Goal: Transaction & Acquisition: Purchase product/service

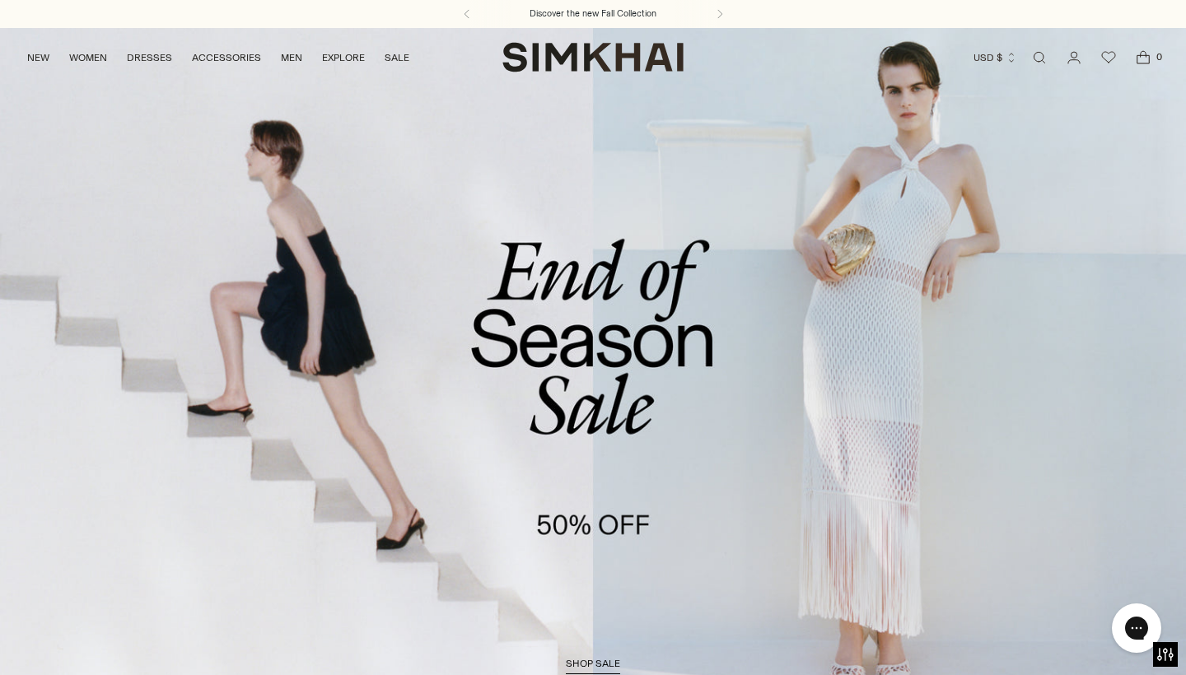
click at [600, 491] on link "/collections/sale" at bounding box center [593, 367] width 1186 height 680
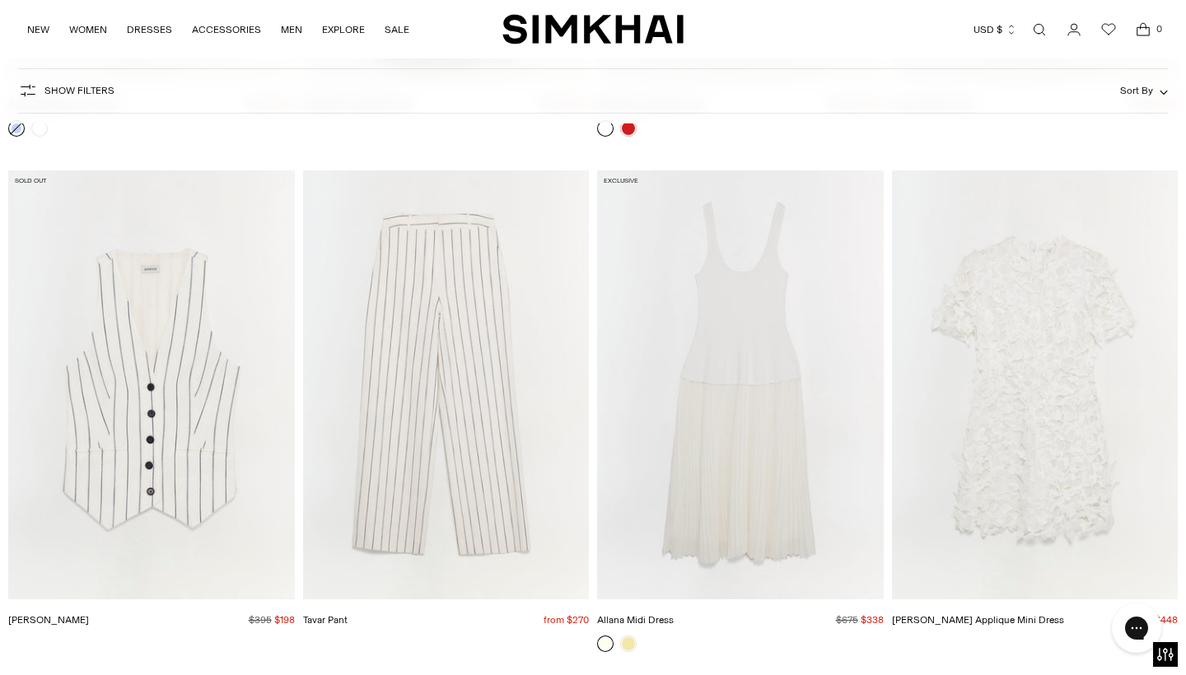
scroll to position [9218, 0]
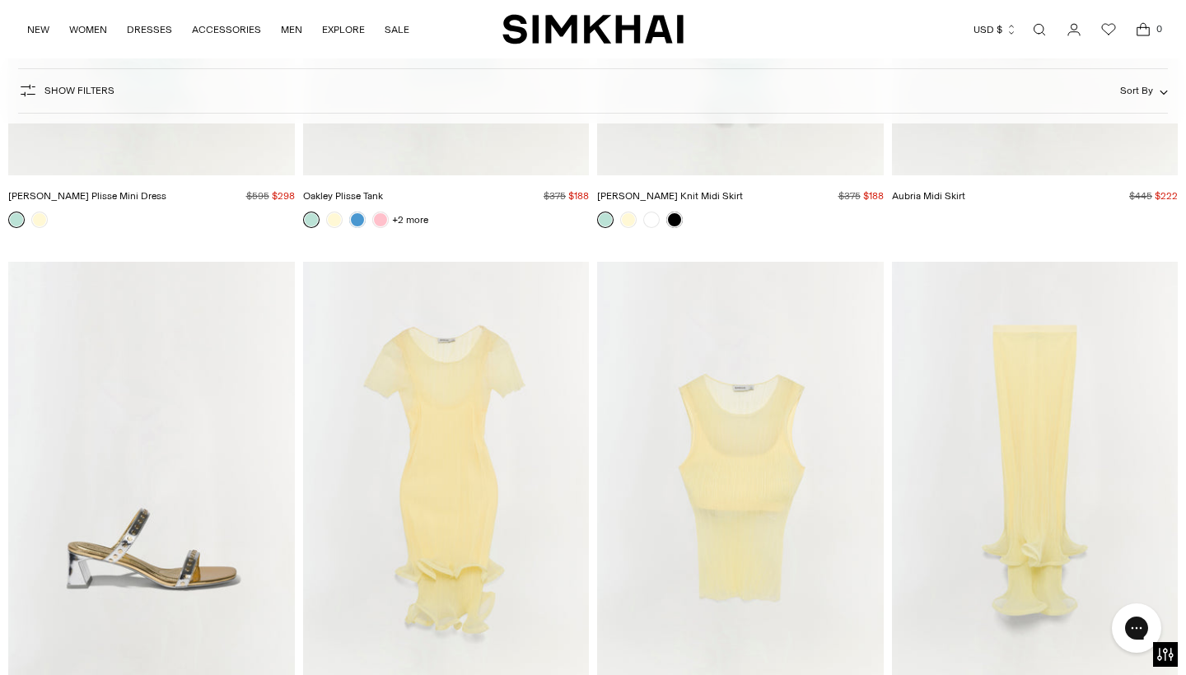
click at [66, 96] on span "Show Filters" at bounding box center [79, 91] width 70 height 12
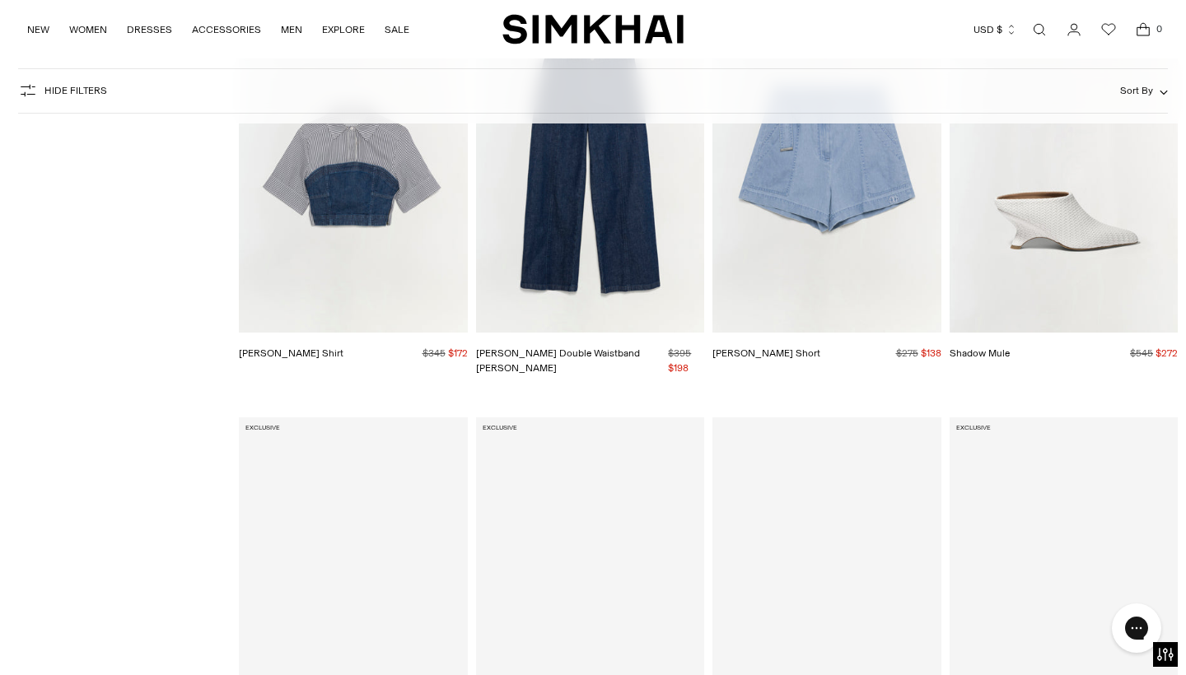
scroll to position [9909, 0]
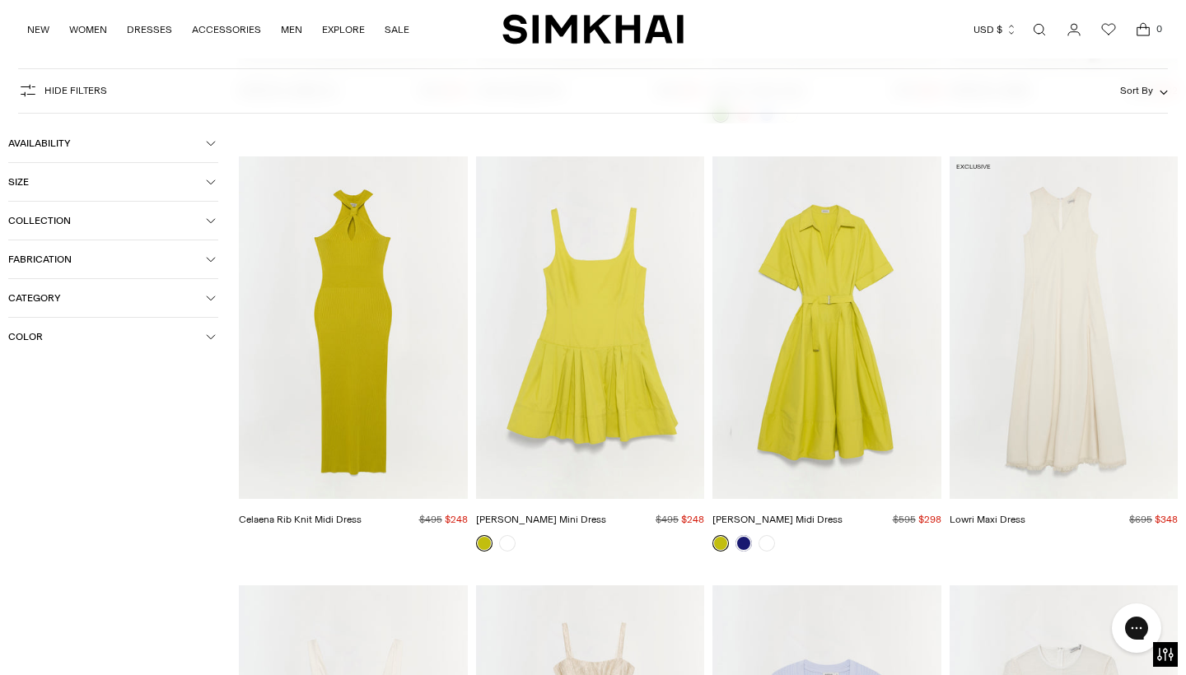
click at [86, 296] on span "Category" at bounding box center [107, 298] width 198 height 12
click at [16, 380] on icon at bounding box center [15, 377] width 8 height 8
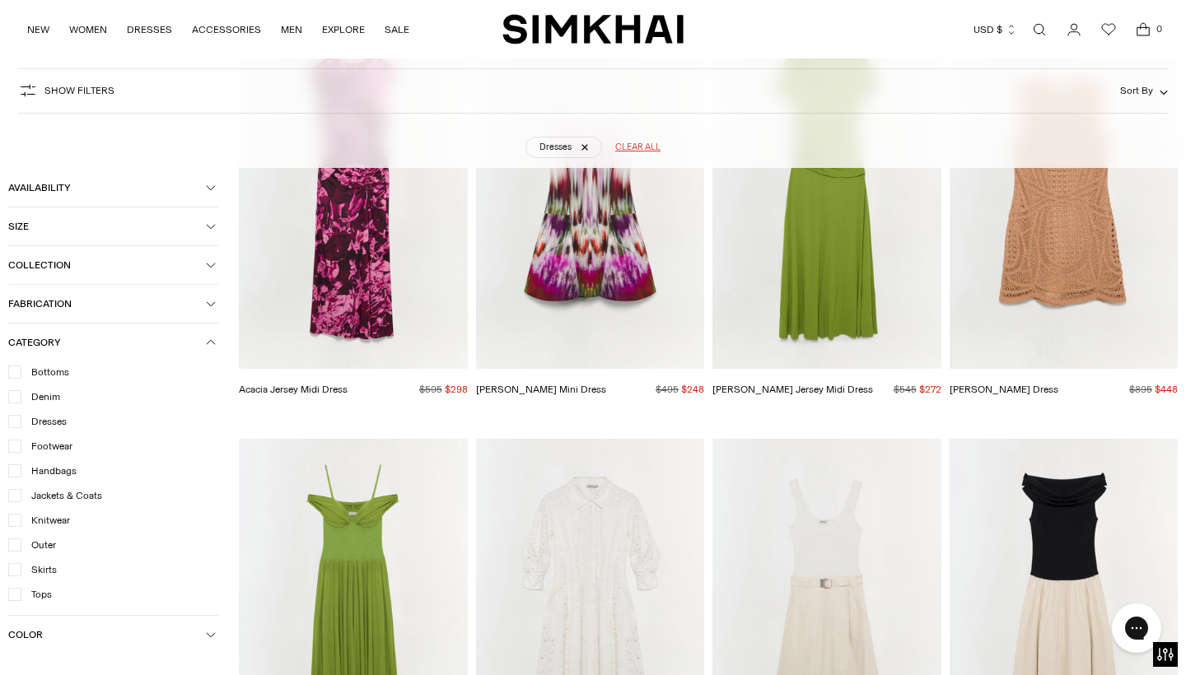
scroll to position [18669, 0]
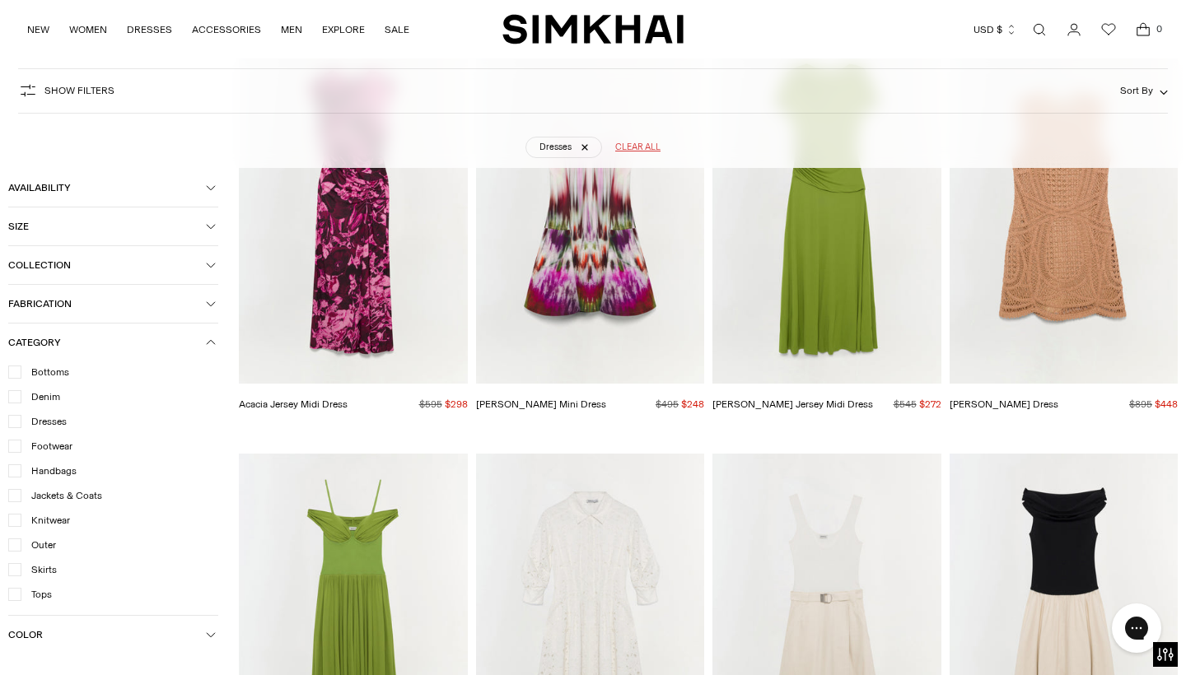
click at [0, 0] on img "Judie Mini Dress" at bounding box center [0, 0] width 0 height 0
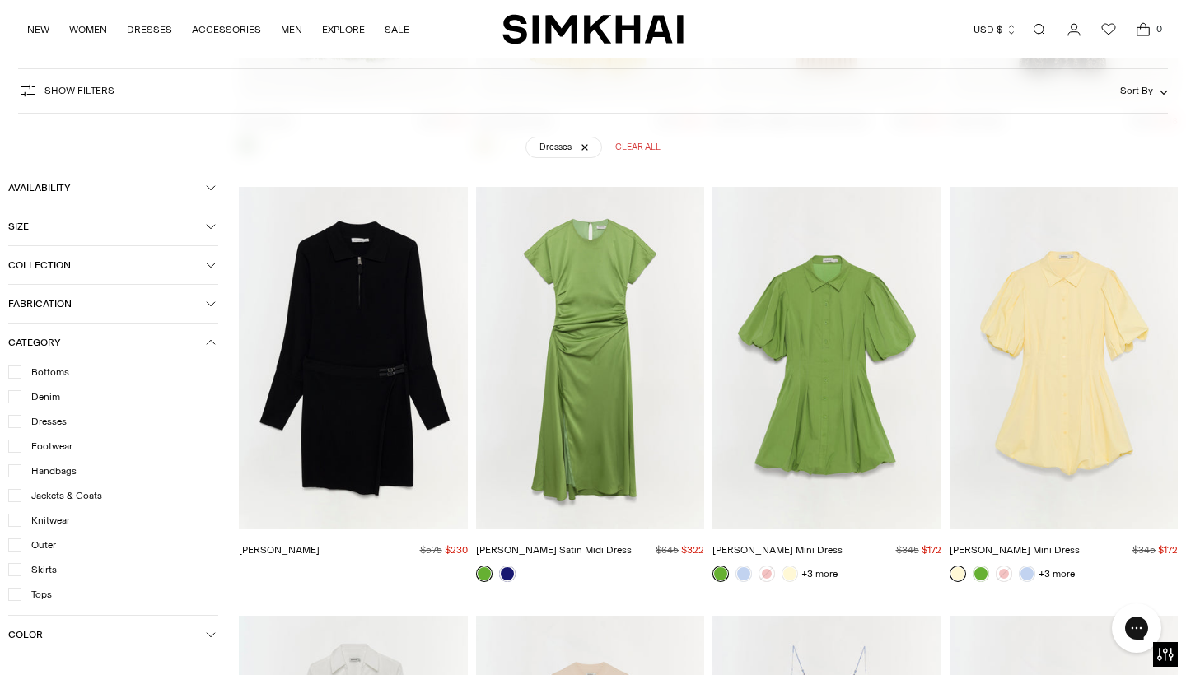
scroll to position [10368, 0]
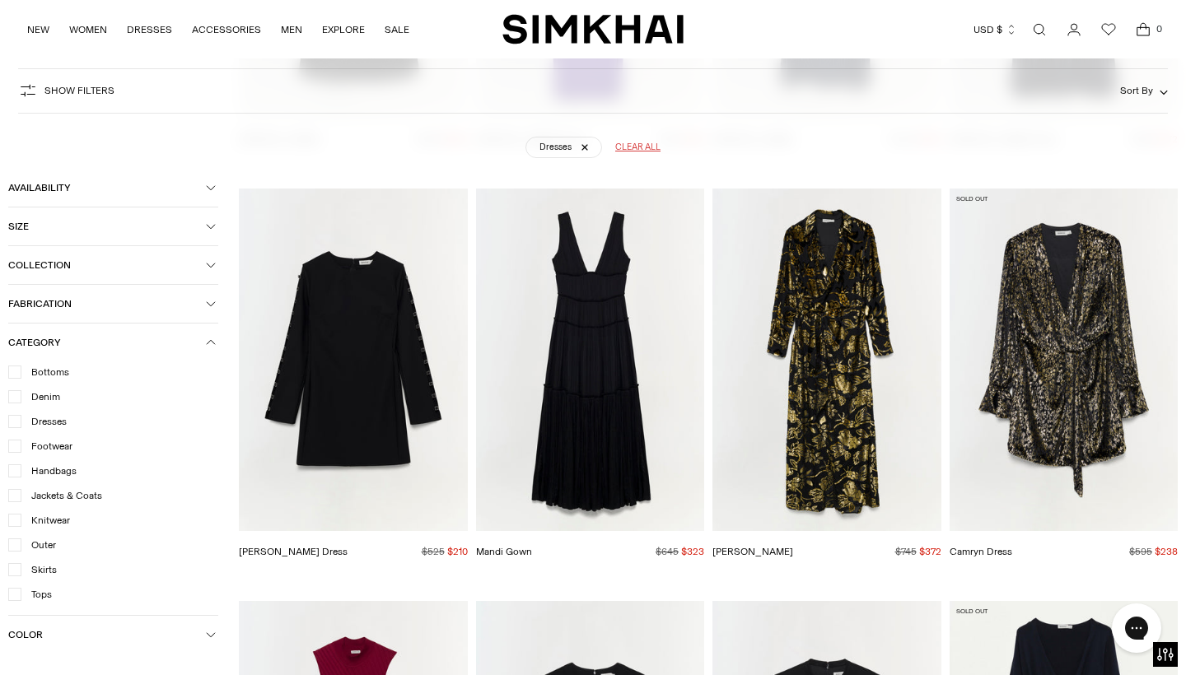
drag, startPoint x: 7, startPoint y: 418, endPoint x: 24, endPoint y: 383, distance: 39.1
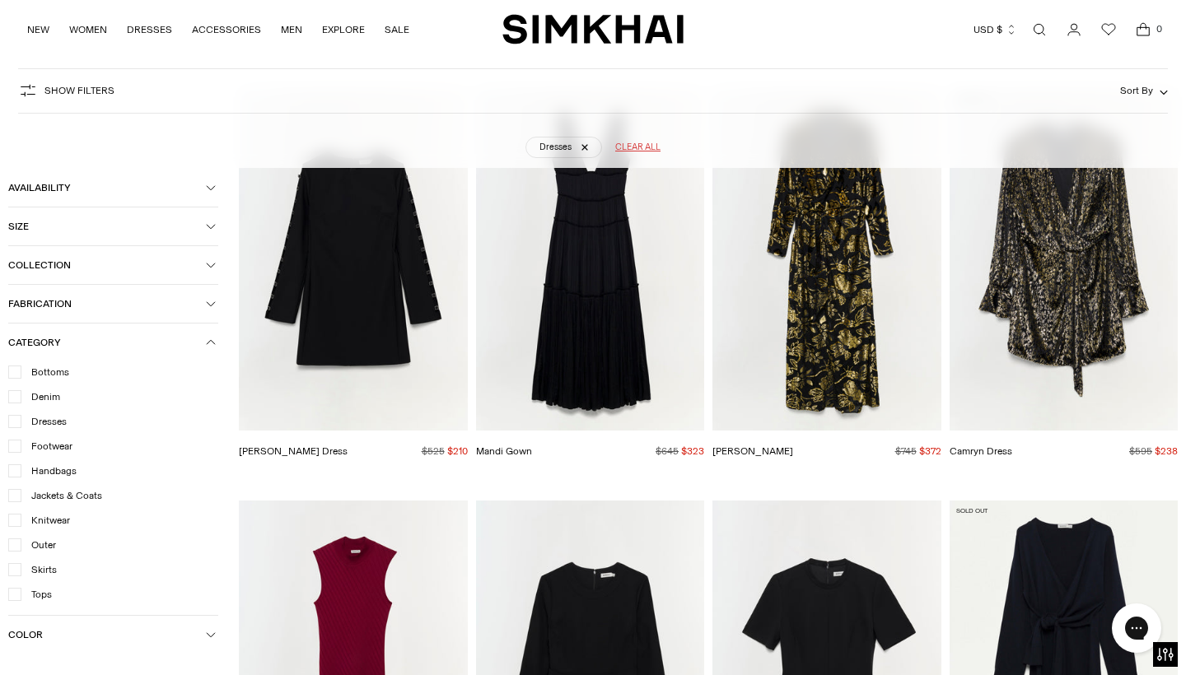
click at [17, 597] on icon at bounding box center [15, 594] width 8 height 8
click at [18, 421] on icon at bounding box center [15, 422] width 8 height 8
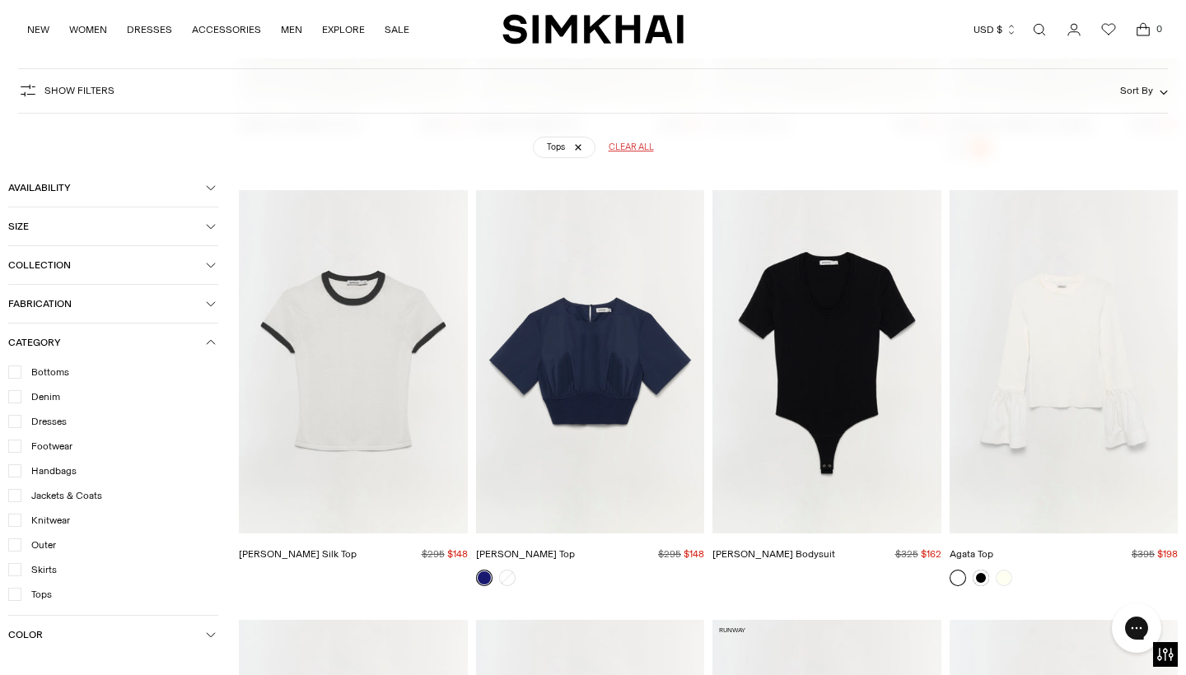
scroll to position [5702, 0]
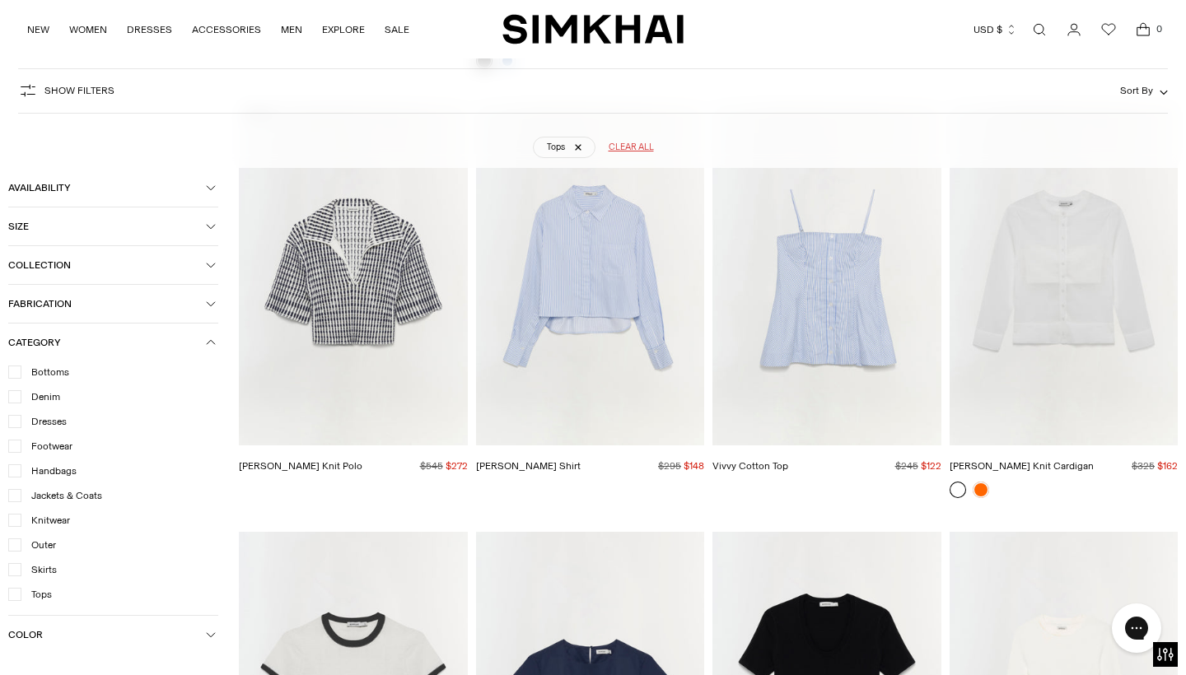
click at [0, 0] on img "Vivvy Cotton Top" at bounding box center [0, 0] width 0 height 0
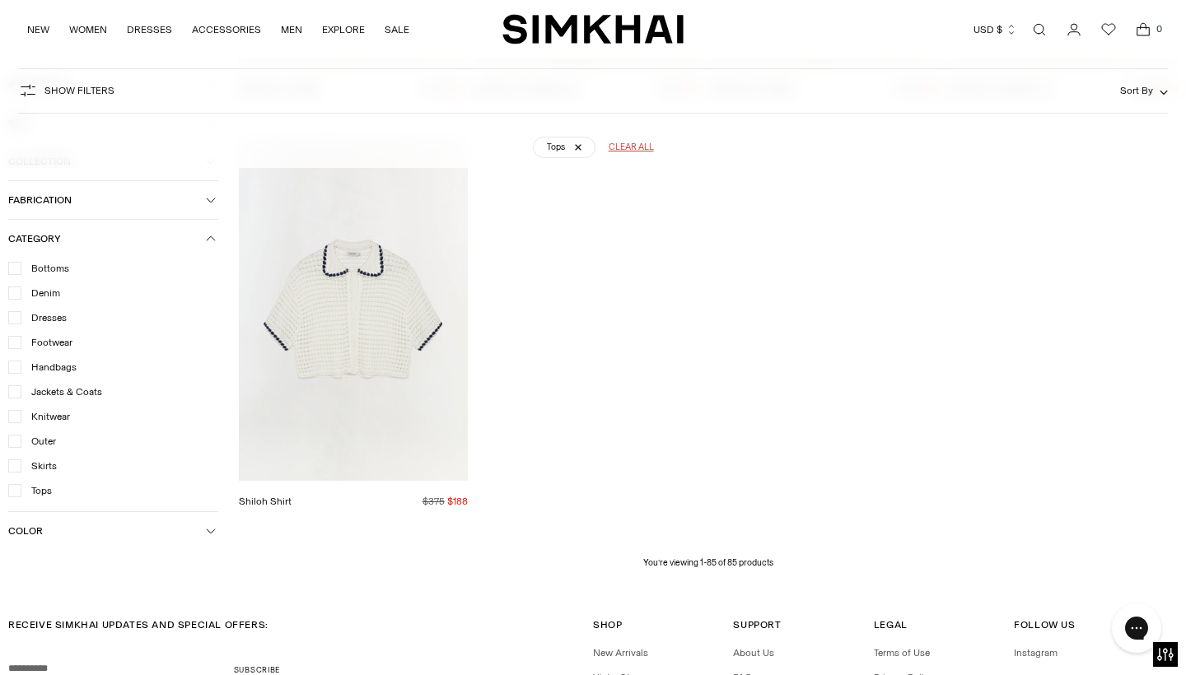
scroll to position [9145, 0]
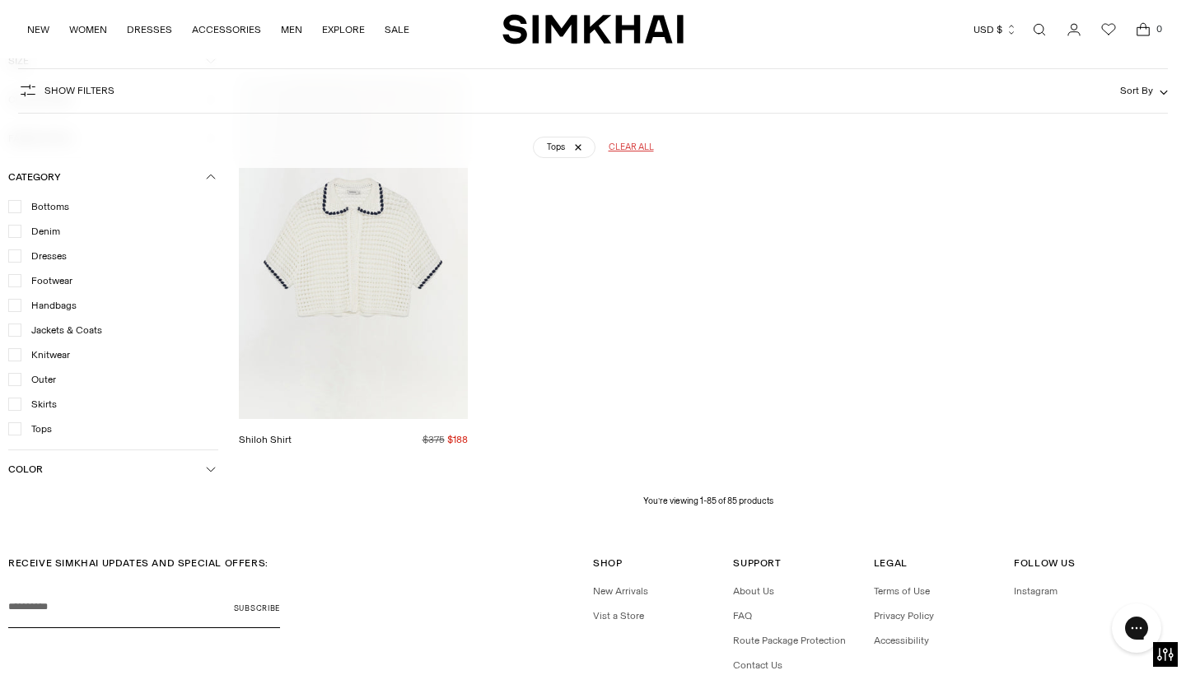
click at [16, 204] on icon at bounding box center [15, 206] width 7 height 5
click at [10, 422] on div at bounding box center [14, 428] width 13 height 13
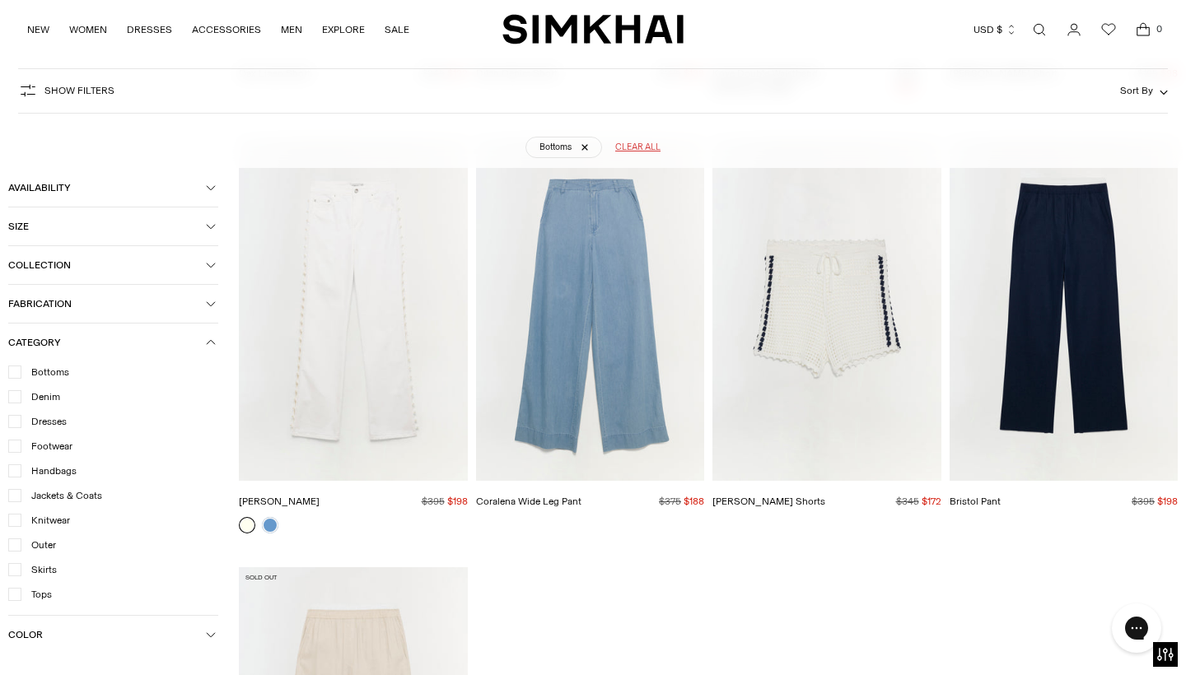
scroll to position [3957, 0]
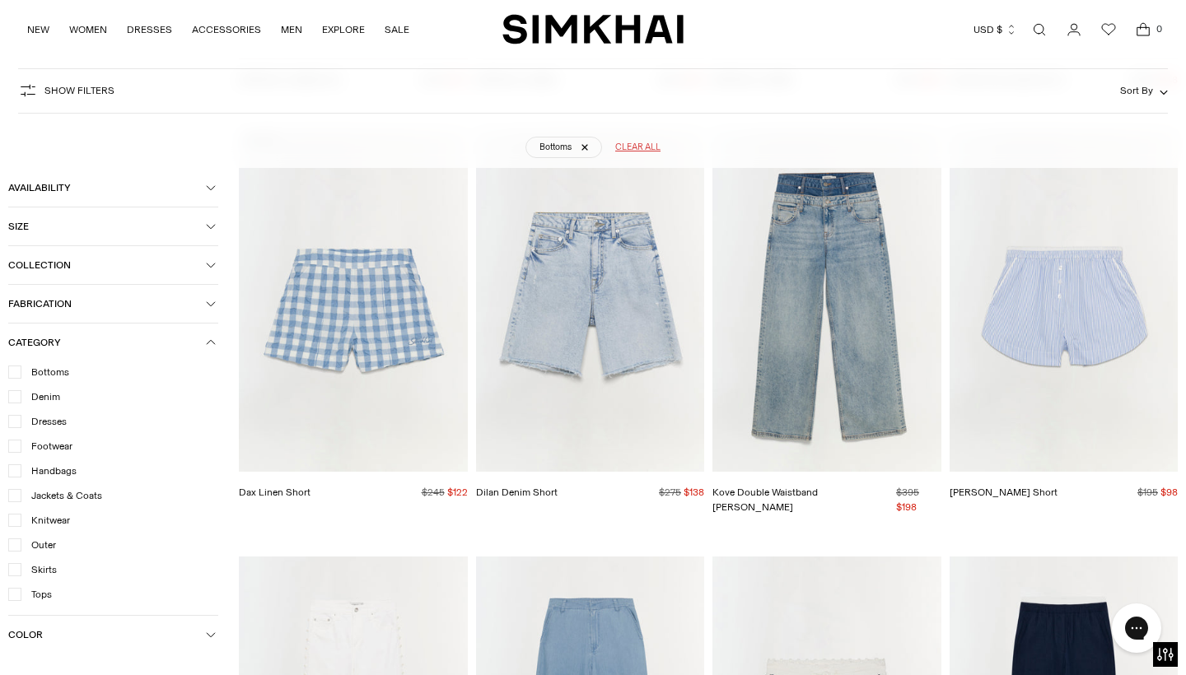
click at [0, 0] on img "Sarah Cotton Short" at bounding box center [0, 0] width 0 height 0
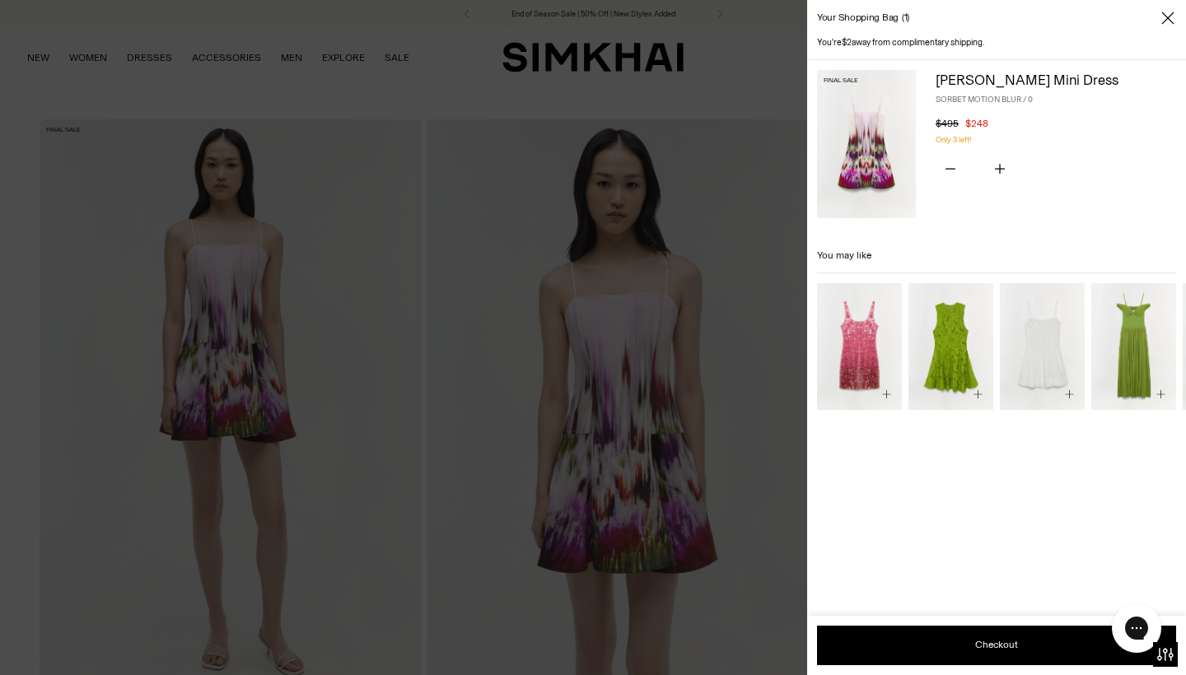
click at [1165, 24] on icon "Close" at bounding box center [1167, 18] width 13 height 16
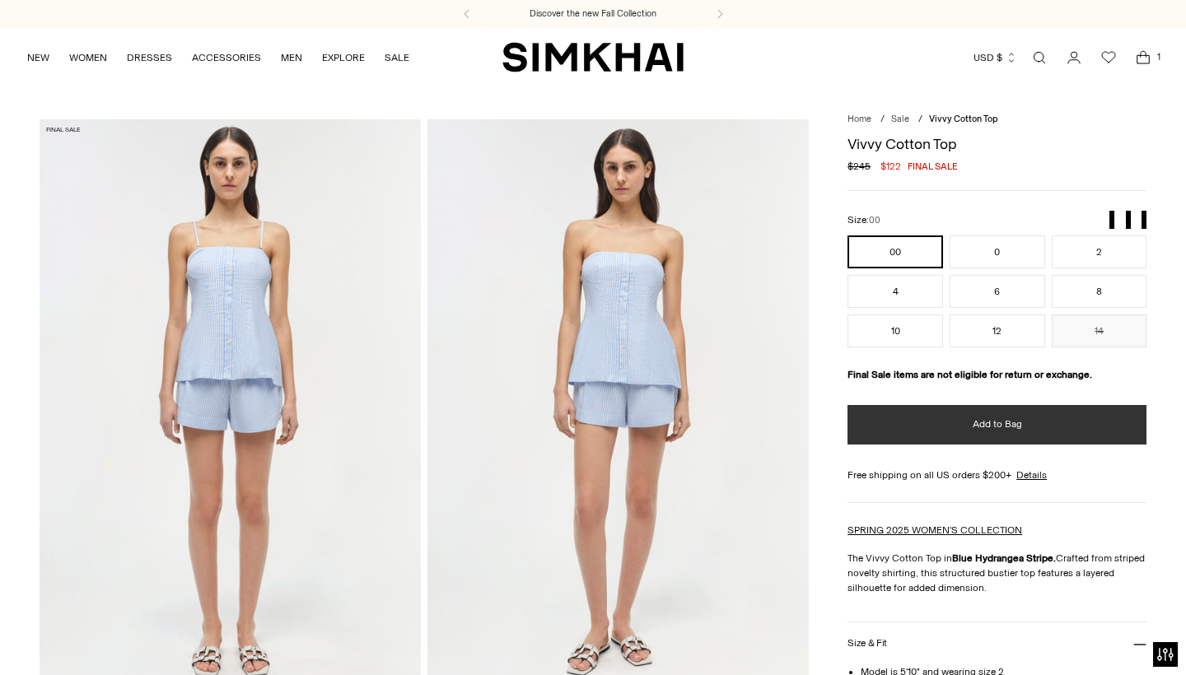
click at [907, 435] on button "Add to Bag" at bounding box center [996, 425] width 299 height 40
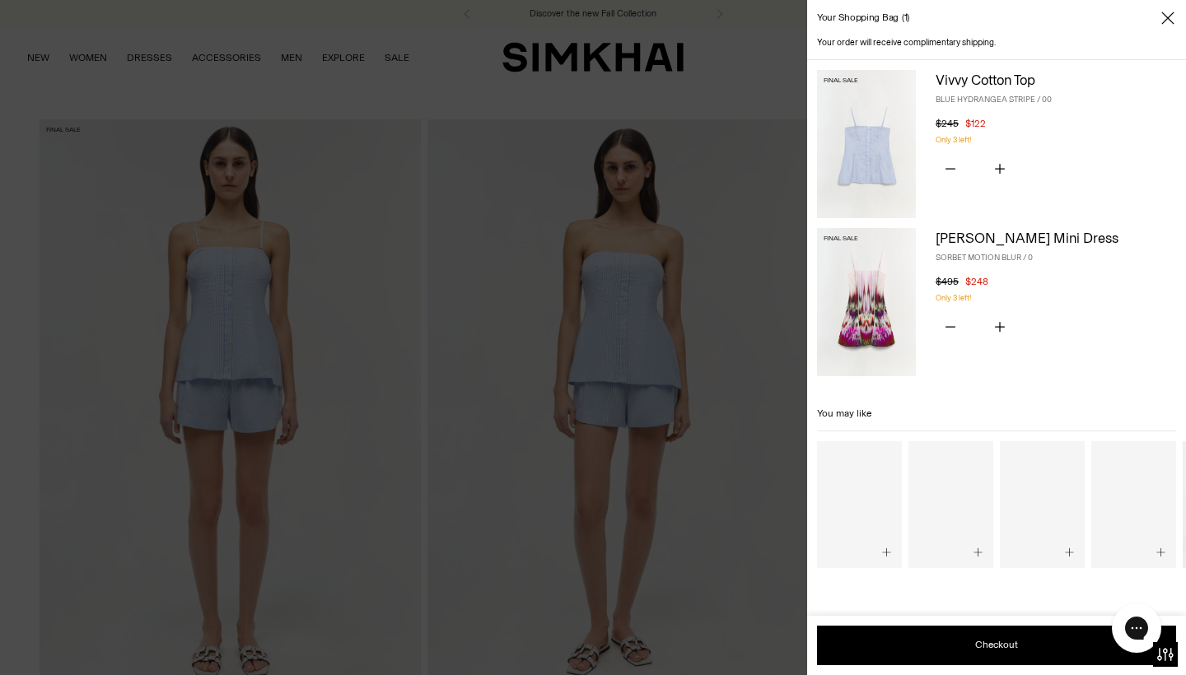
click at [407, 185] on div at bounding box center [593, 337] width 1186 height 675
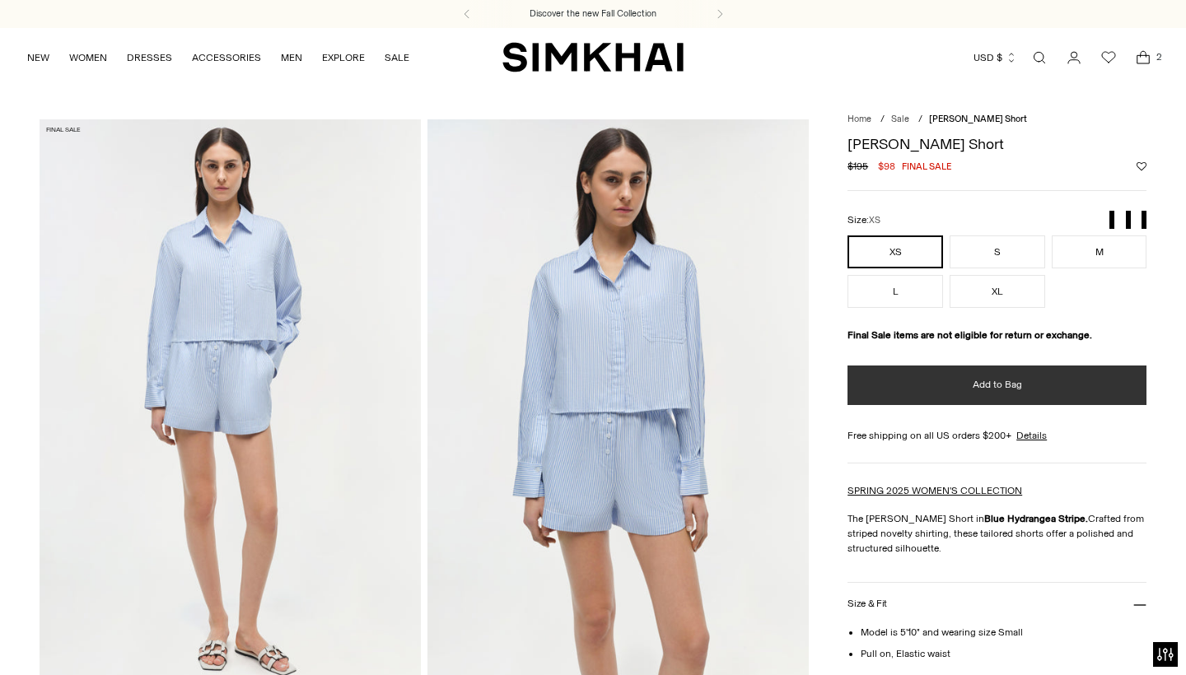
click at [894, 399] on button "Add to Bag" at bounding box center [996, 386] width 299 height 40
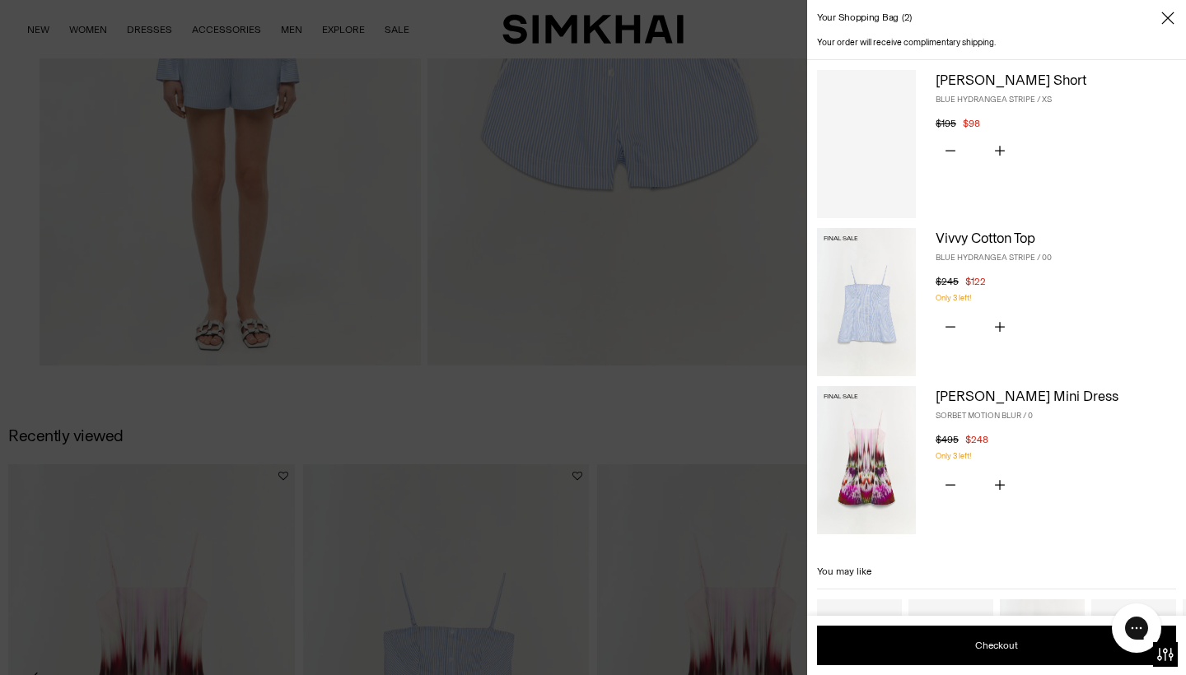
click at [652, 488] on div at bounding box center [593, 337] width 1186 height 675
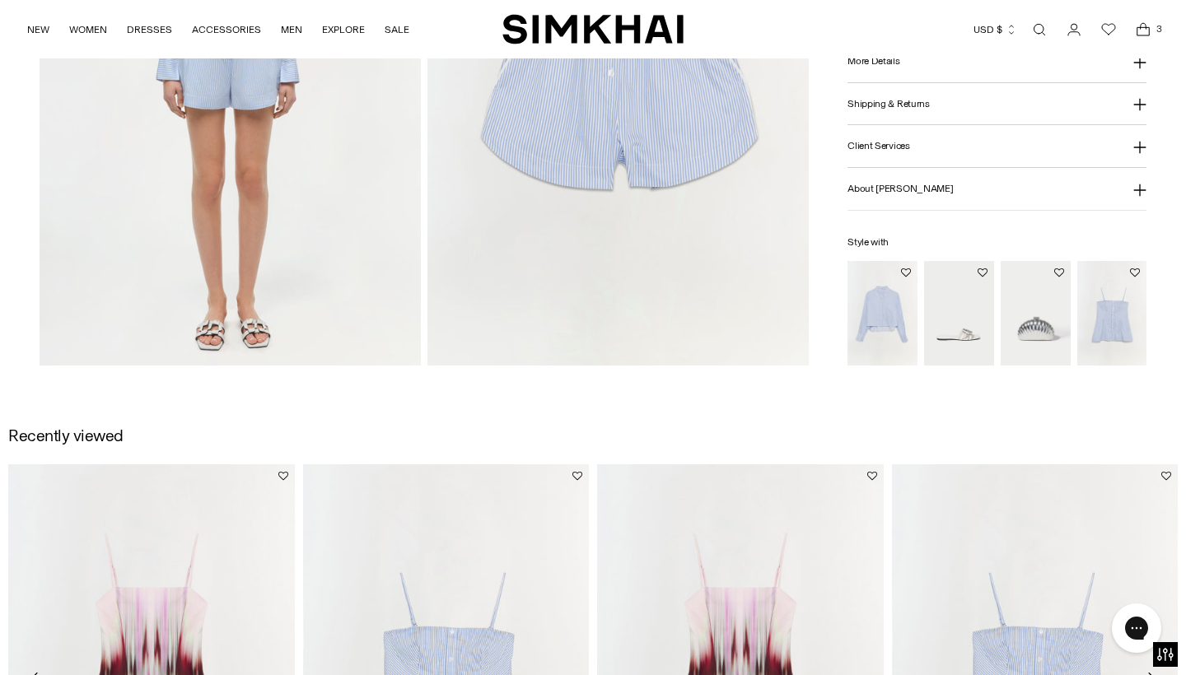
click at [1143, 34] on icon "Open cart modal" at bounding box center [1143, 29] width 23 height 16
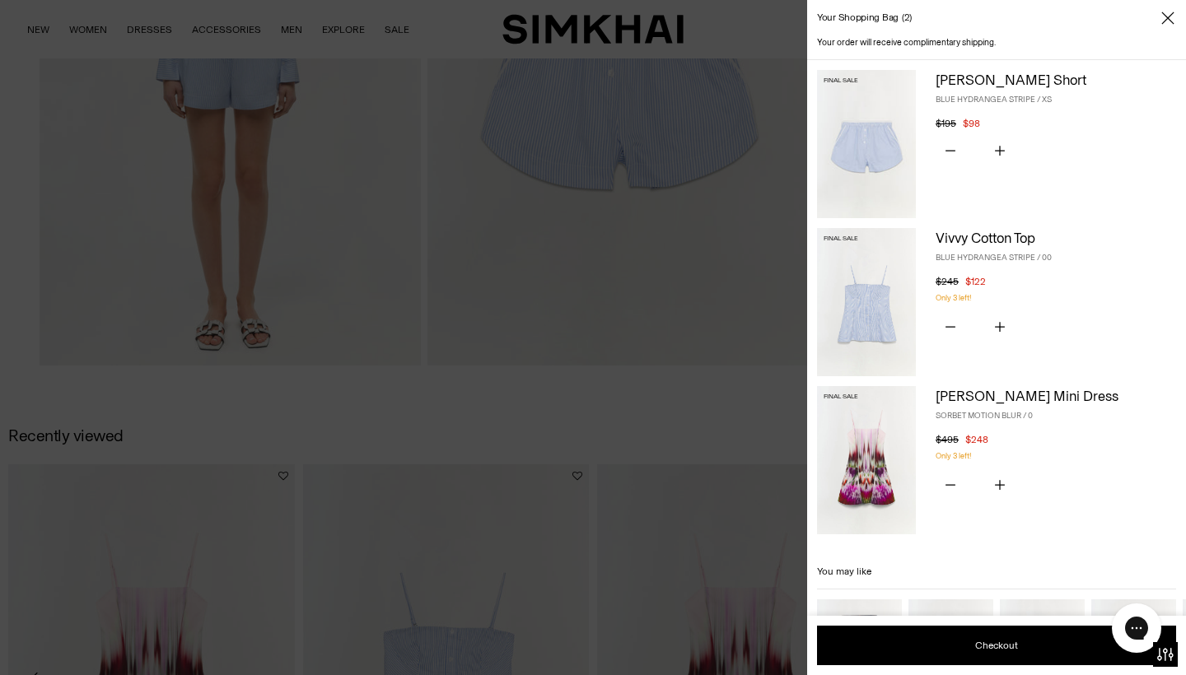
click at [1163, 19] on icon "Close" at bounding box center [1167, 18] width 13 height 16
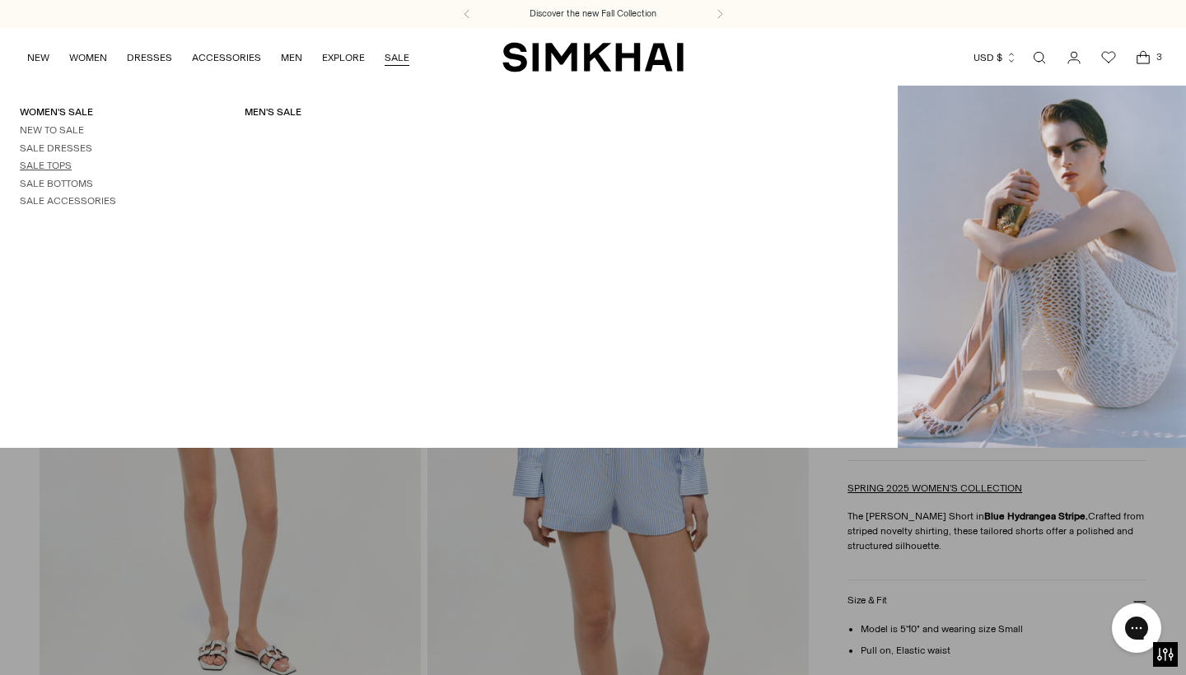
click at [57, 165] on link "Sale Tops" at bounding box center [46, 166] width 52 height 12
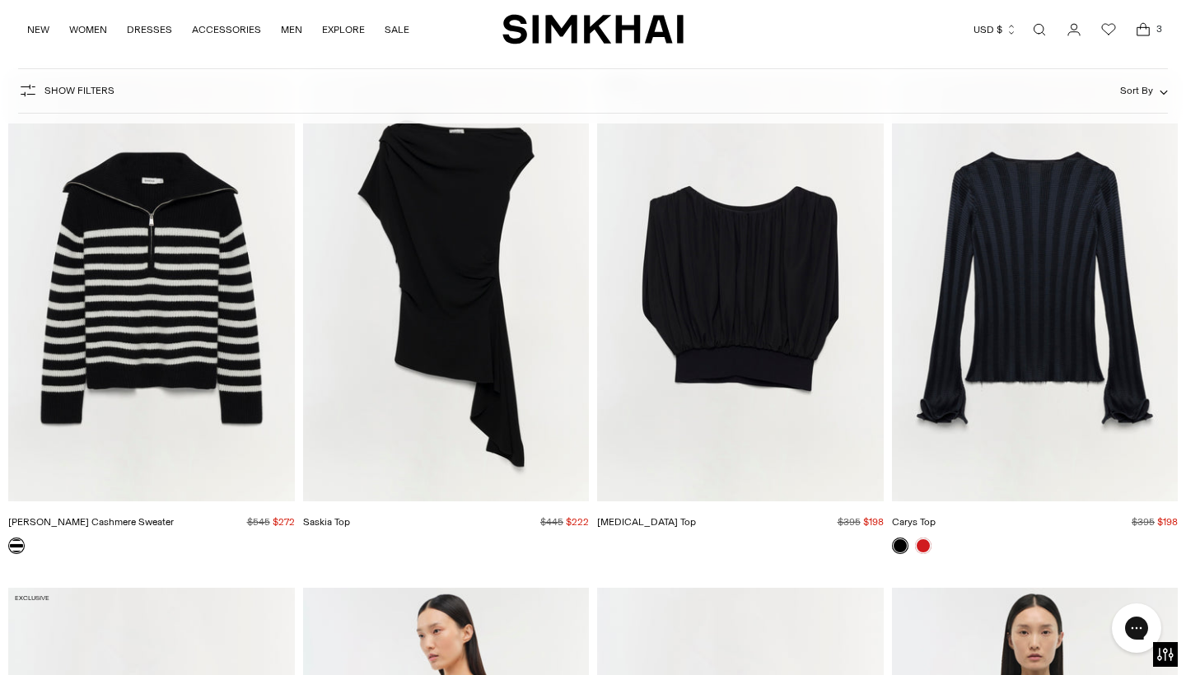
scroll to position [5131, 0]
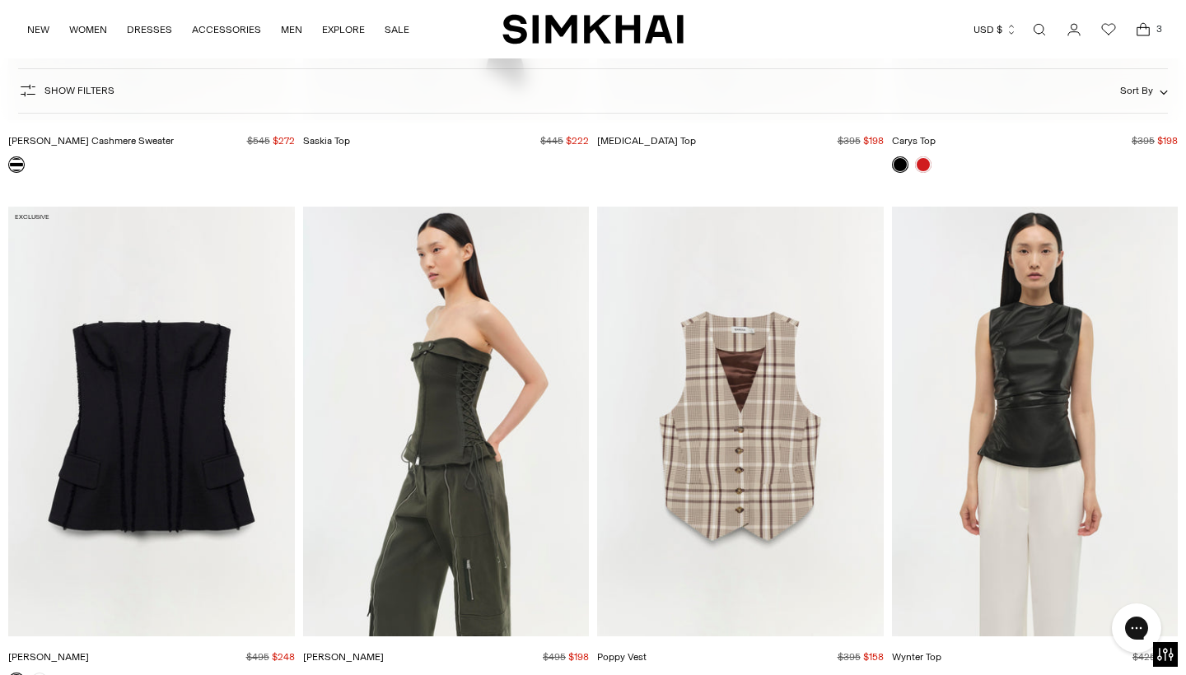
click at [1140, 35] on icon "Open cart modal" at bounding box center [1143, 29] width 23 height 16
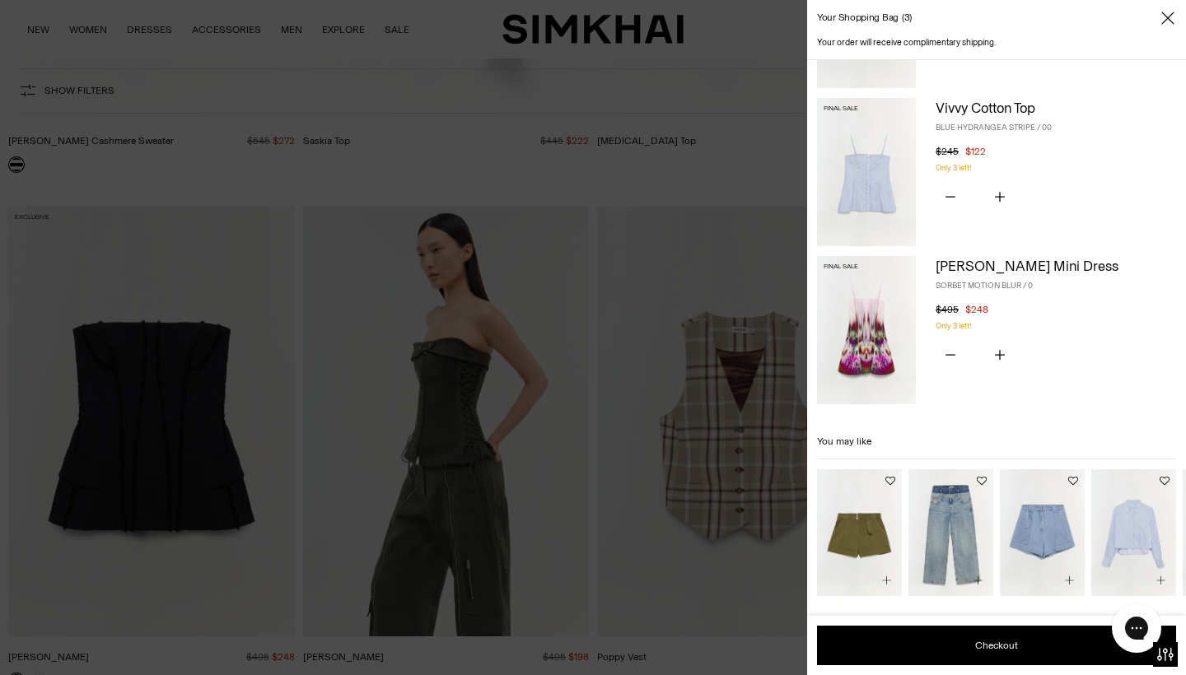
scroll to position [130, 0]
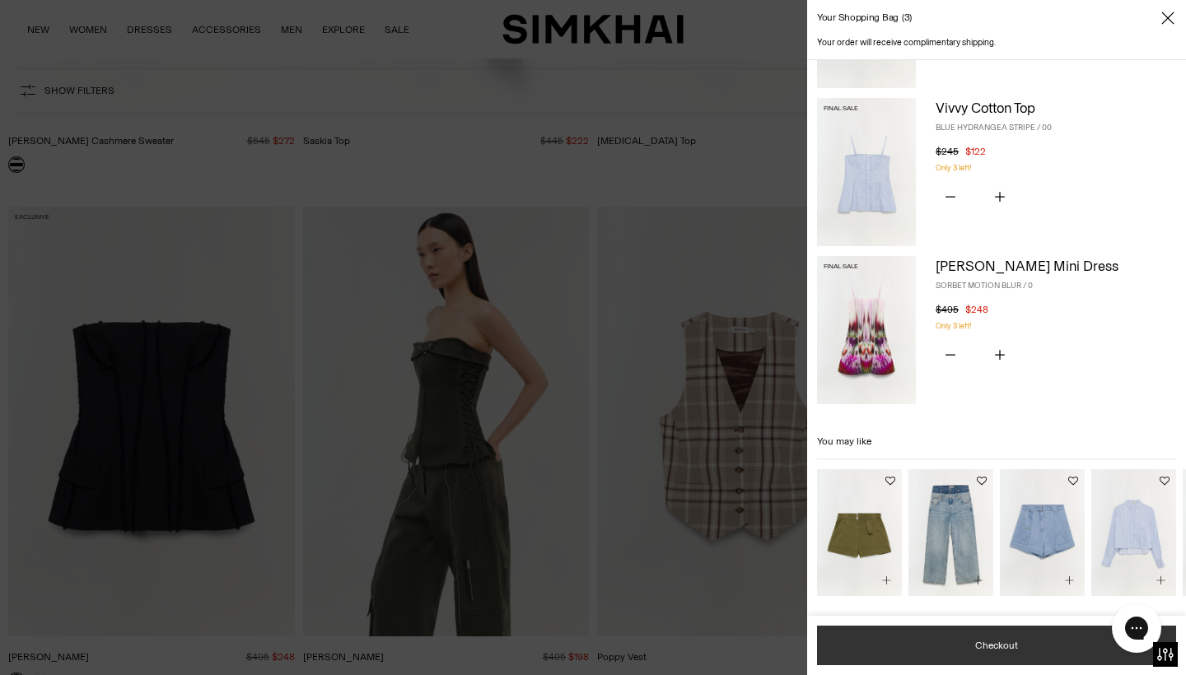
click at [1006, 641] on button "Checkout" at bounding box center [996, 646] width 359 height 40
